Goal: Navigation & Orientation: Understand site structure

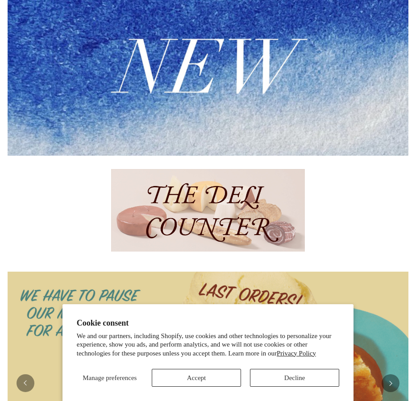
scroll to position [257, 0]
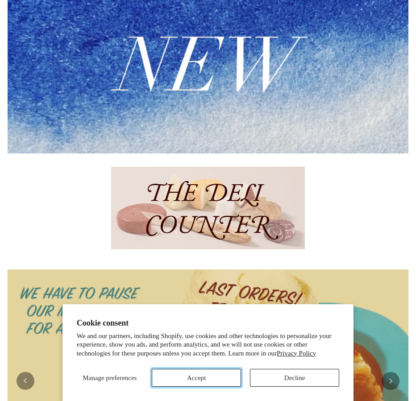
click at [195, 376] on button "Accept" at bounding box center [196, 378] width 89 height 18
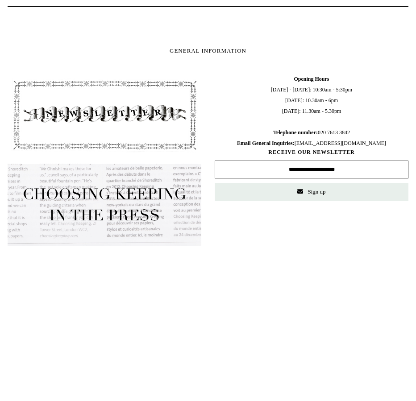
scroll to position [0, 0]
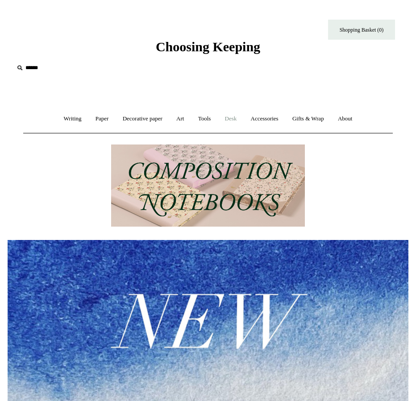
click at [233, 113] on link "Desk +" at bounding box center [231, 119] width 25 height 24
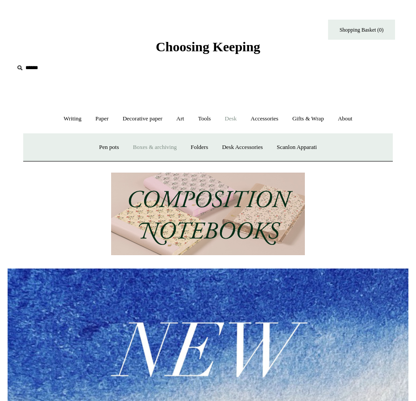
click at [145, 150] on link "Boxes & archiving" at bounding box center [155, 148] width 56 height 24
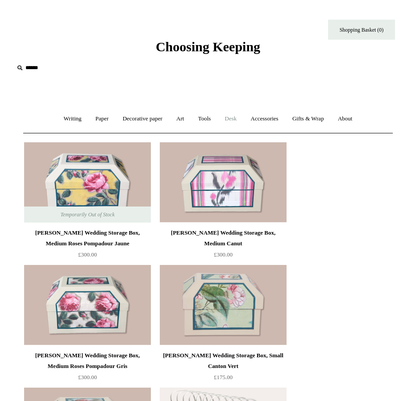
click at [237, 120] on link "Desk +" at bounding box center [231, 119] width 25 height 24
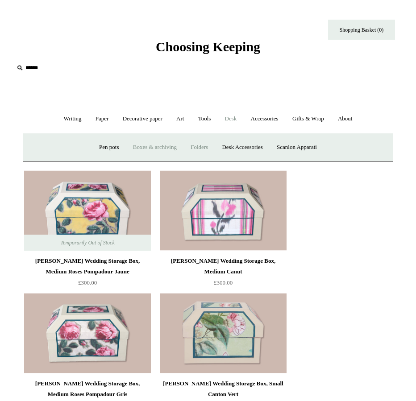
click at [198, 148] on link "Folders" at bounding box center [199, 148] width 30 height 24
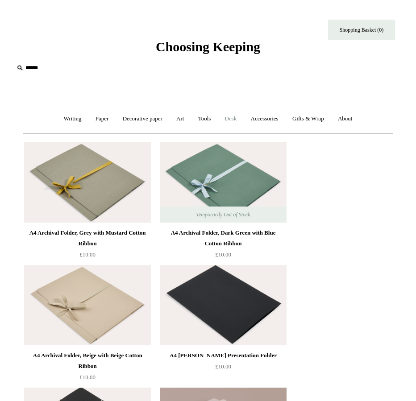
click at [234, 119] on link "Desk +" at bounding box center [231, 119] width 25 height 24
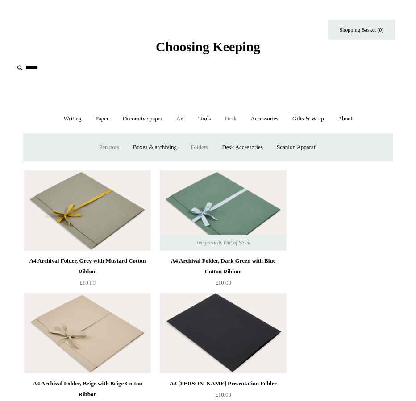
click at [107, 148] on link "Pen pots" at bounding box center [109, 148] width 32 height 24
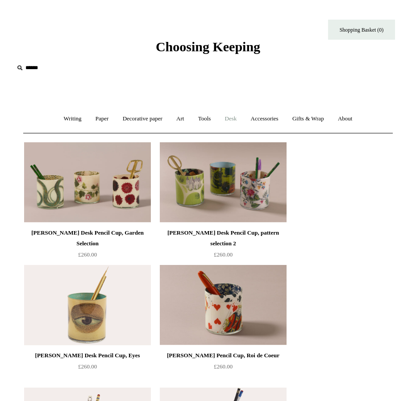
click at [238, 119] on link "Desk +" at bounding box center [231, 119] width 25 height 24
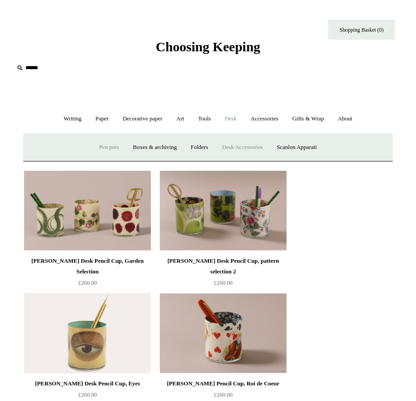
click at [254, 147] on link "Desk Accessories" at bounding box center [241, 148] width 53 height 24
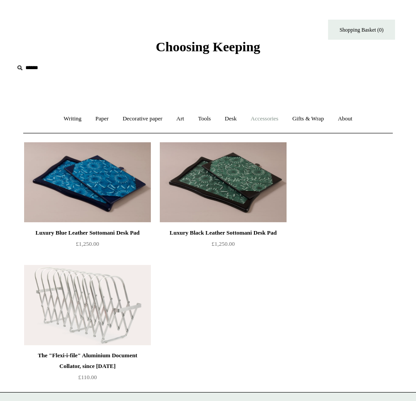
click at [269, 120] on link "Accessories +" at bounding box center [264, 119] width 40 height 24
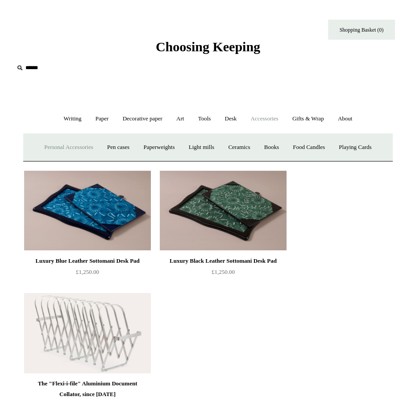
click at [66, 146] on link "Personal Accessories +" at bounding box center [68, 148] width 61 height 24
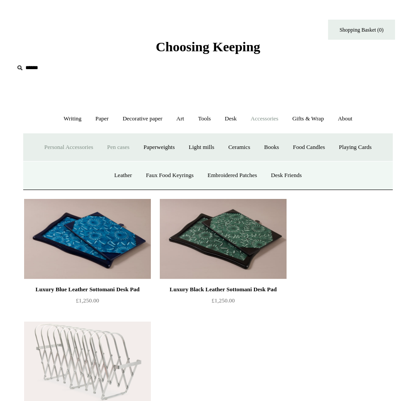
click at [116, 149] on link "Pen cases" at bounding box center [118, 148] width 35 height 24
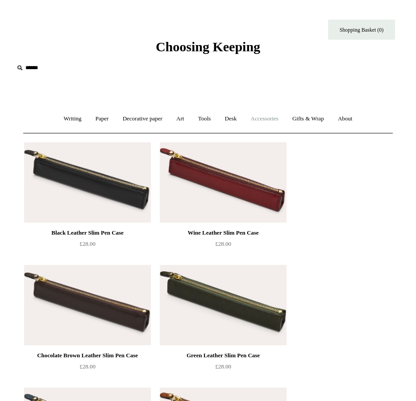
click at [269, 118] on link "Accessories +" at bounding box center [264, 119] width 40 height 24
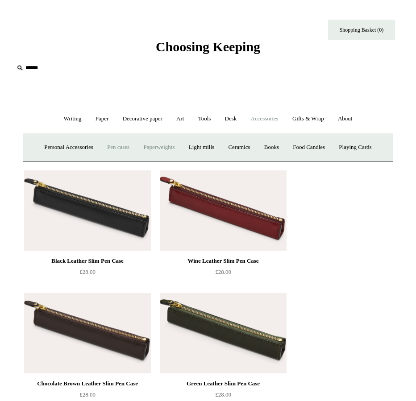
click at [157, 149] on link "Paperweights +" at bounding box center [159, 148] width 44 height 24
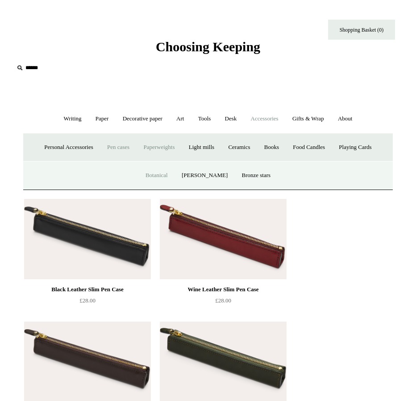
click at [167, 176] on link "Botanical" at bounding box center [156, 176] width 35 height 24
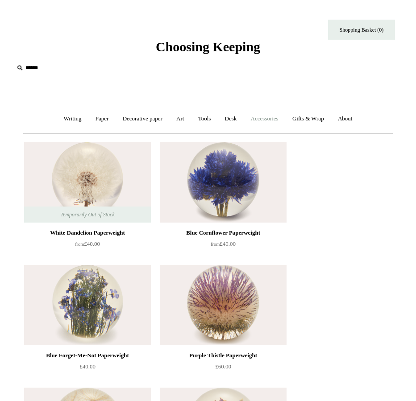
click at [272, 121] on link "Accessories +" at bounding box center [264, 119] width 40 height 24
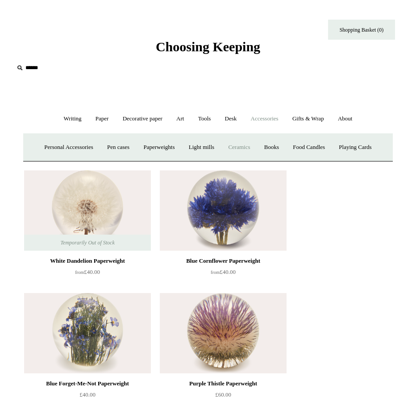
click at [246, 148] on link "Ceramics +" at bounding box center [239, 148] width 34 height 24
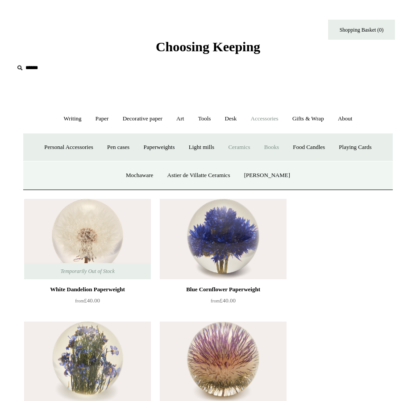
click at [275, 151] on link "Books" at bounding box center [271, 148] width 27 height 24
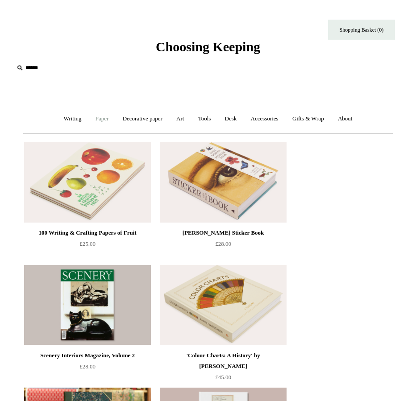
click at [100, 120] on link "Paper +" at bounding box center [102, 119] width 26 height 24
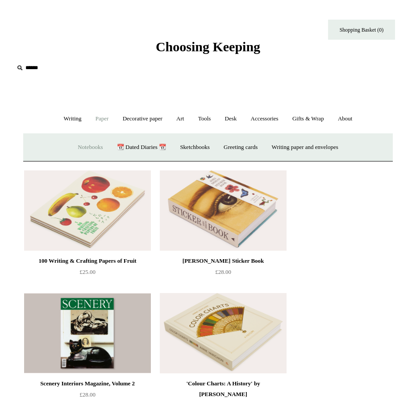
click at [94, 146] on link "Notebooks +" at bounding box center [89, 148] width 37 height 24
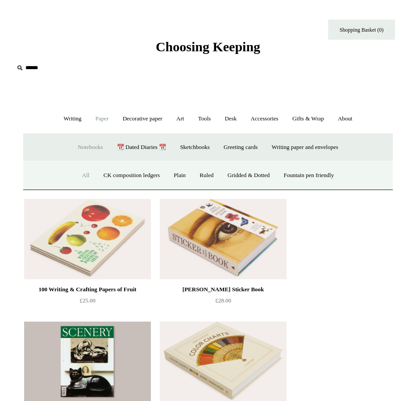
click at [80, 175] on link "All" at bounding box center [86, 176] width 20 height 24
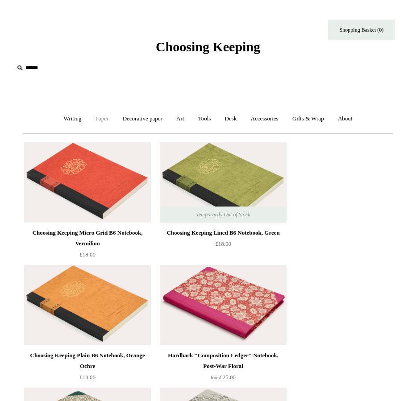
click at [98, 119] on link "Paper +" at bounding box center [102, 119] width 26 height 24
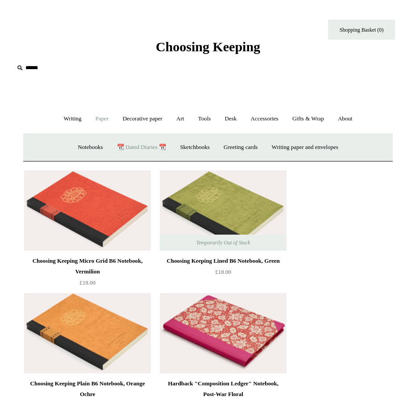
click at [135, 149] on link "📆 Dated Diaries 📆" at bounding box center [142, 148] width 62 height 24
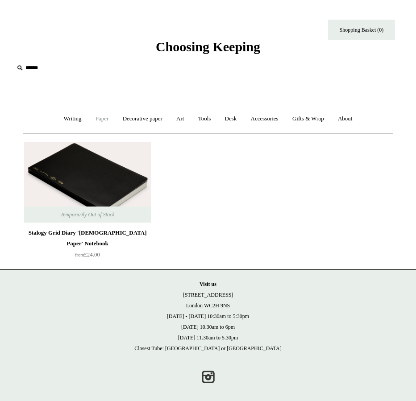
click at [105, 115] on link "Paper +" at bounding box center [102, 119] width 26 height 24
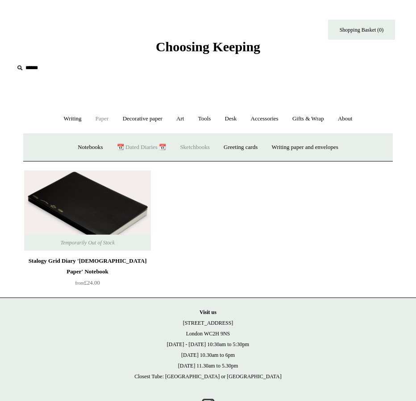
click at [182, 145] on link "Sketchbooks +" at bounding box center [195, 148] width 42 height 24
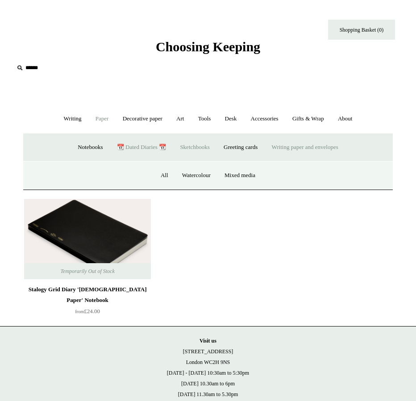
click at [283, 146] on link "Writing paper and envelopes +" at bounding box center [304, 148] width 79 height 24
click at [177, 121] on link "Art +" at bounding box center [180, 119] width 20 height 24
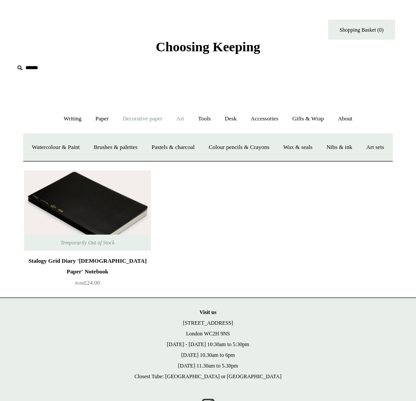
click at [150, 116] on link "Decorative paper +" at bounding box center [142, 119] width 52 height 24
click at [68, 120] on link "Writing +" at bounding box center [73, 119] width 30 height 24
click at [142, 146] on link "Ballpoints etc. +" at bounding box center [153, 148] width 46 height 24
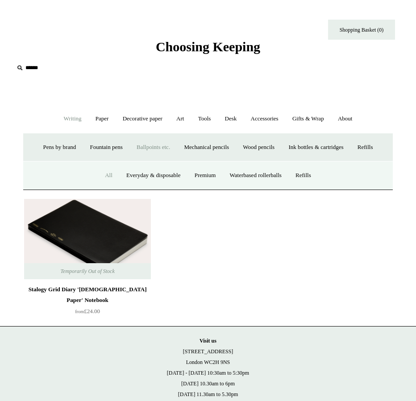
click at [103, 179] on link "All" at bounding box center [109, 176] width 20 height 24
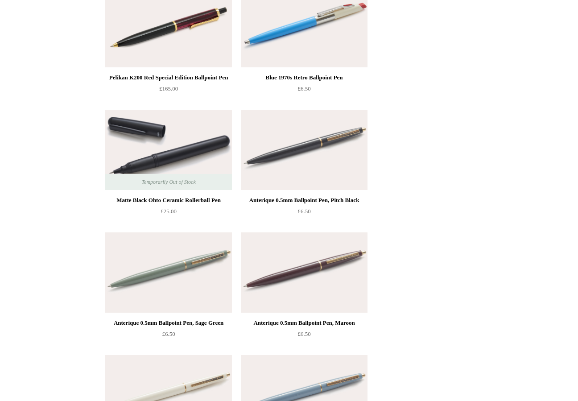
scroll to position [4030, 0]
